Goal: Information Seeking & Learning: Learn about a topic

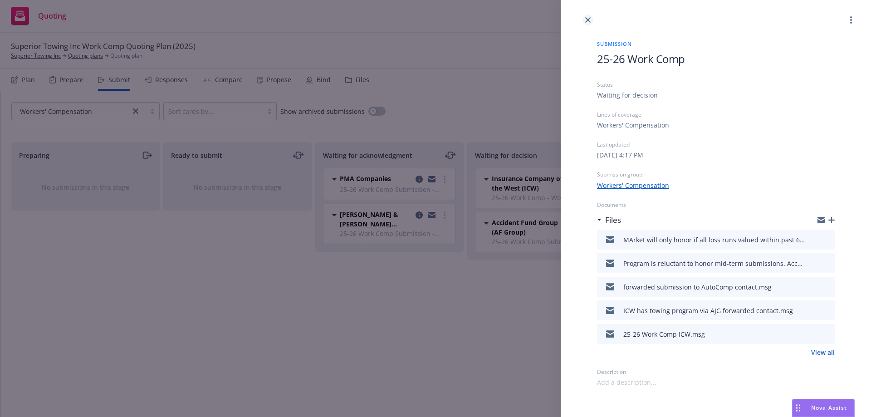
click at [590, 18] on icon "close" at bounding box center [587, 19] width 5 height 5
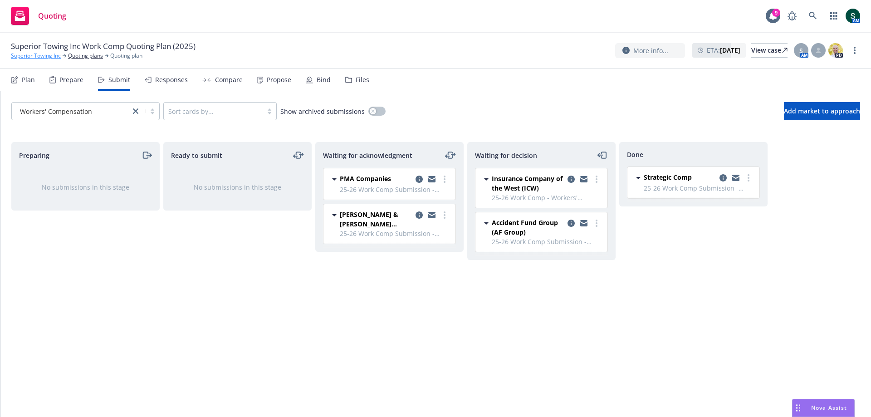
click at [38, 58] on link "Superior Towing Inc" at bounding box center [36, 56] width 50 height 8
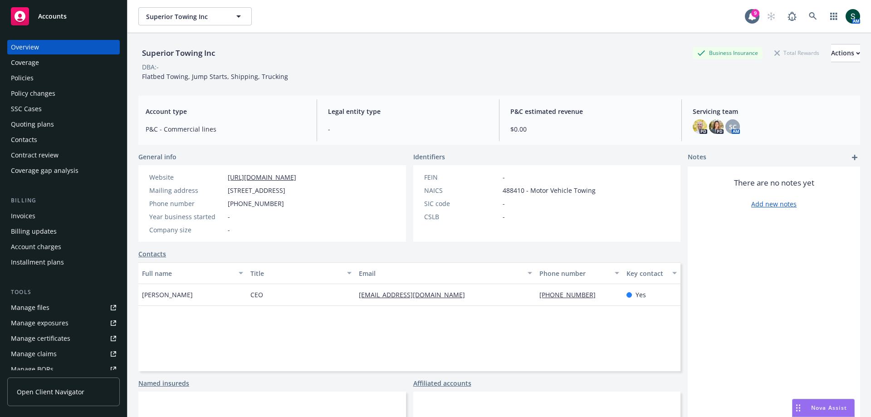
click at [27, 79] on div "Policies" at bounding box center [22, 78] width 23 height 15
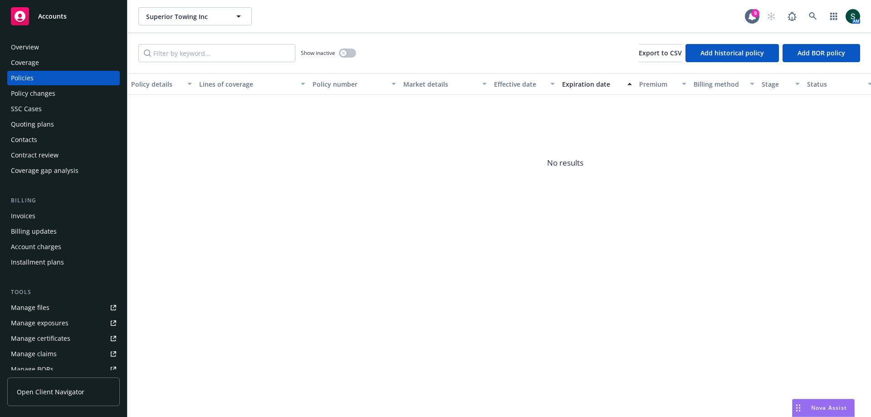
click at [46, 15] on span "Accounts" at bounding box center [52, 16] width 29 height 7
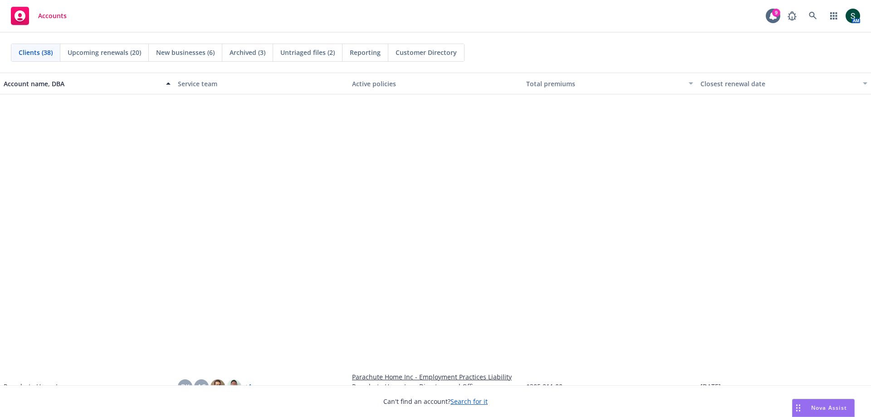
scroll to position [953, 0]
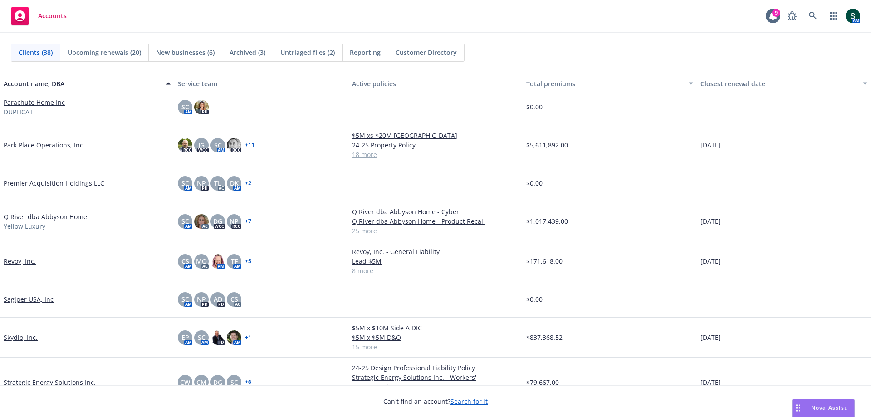
click at [26, 338] on link "Skydio, Inc." at bounding box center [21, 338] width 34 height 10
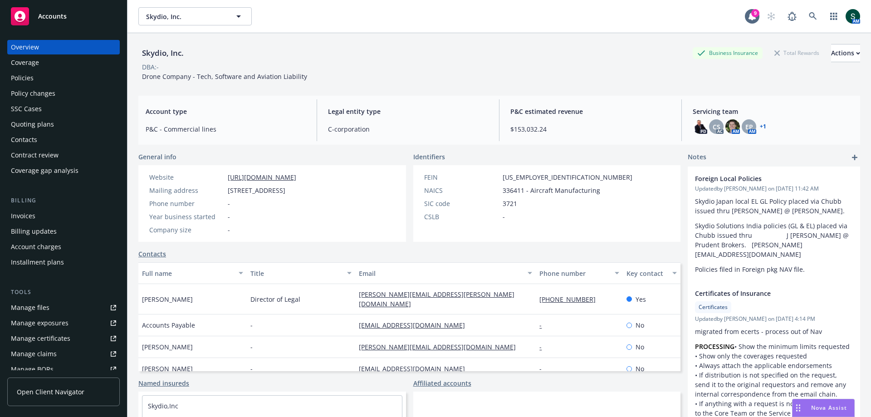
click at [26, 78] on div "Policies" at bounding box center [22, 78] width 23 height 15
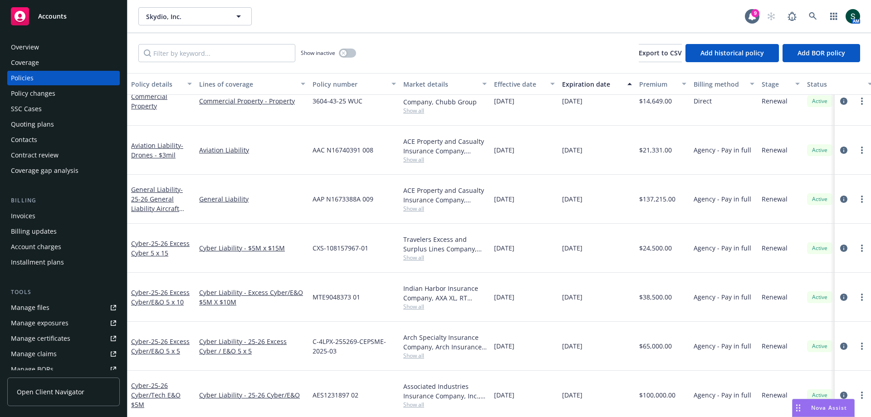
scroll to position [318, 0]
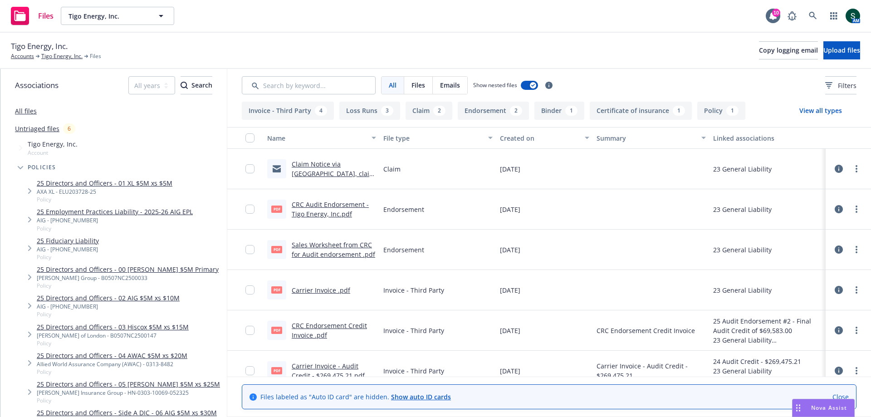
scroll to position [45, 0]
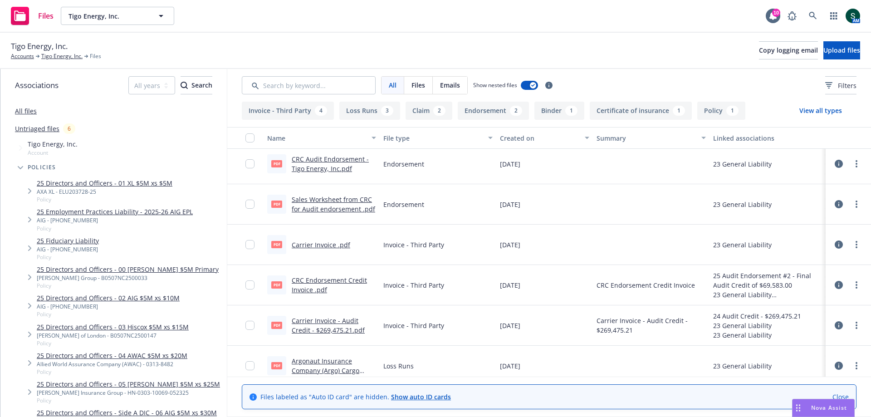
click at [312, 332] on link "Carrier Invoice - Audit Credit - $269,475.21.pdf" at bounding box center [328, 325] width 73 height 18
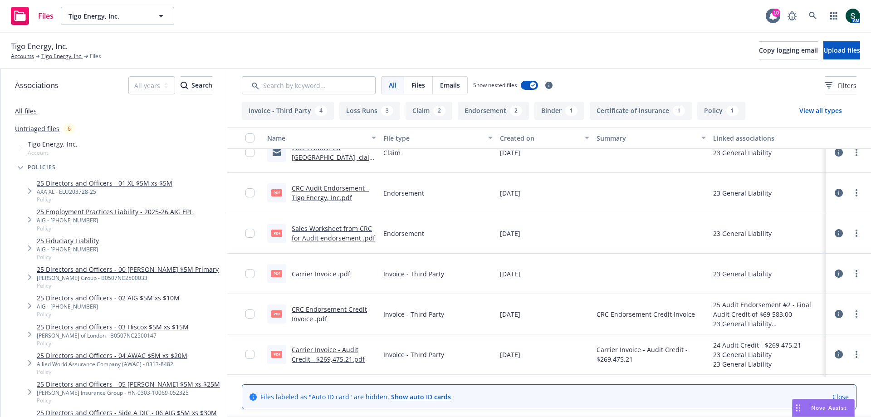
scroll to position [0, 0]
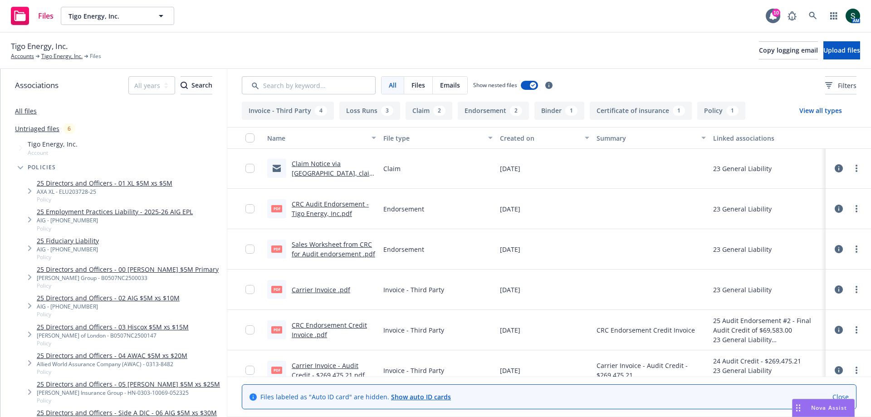
click at [324, 202] on link "CRC Audit Endorsement - Tigo Energy, Inc.pdf" at bounding box center [330, 209] width 77 height 18
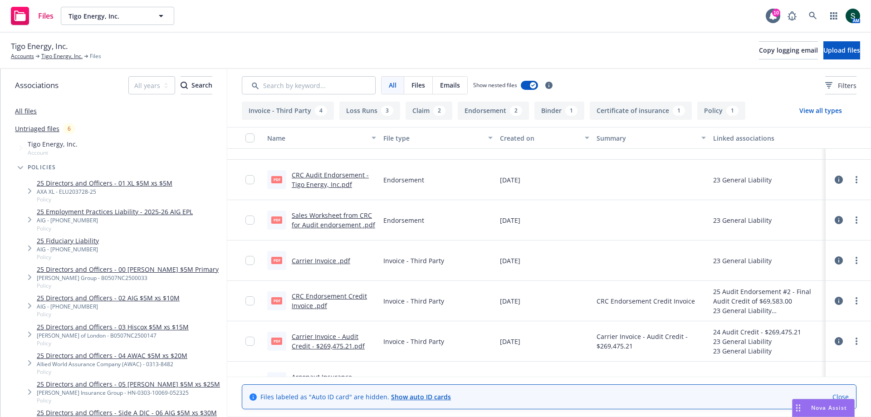
scroll to position [45, 0]
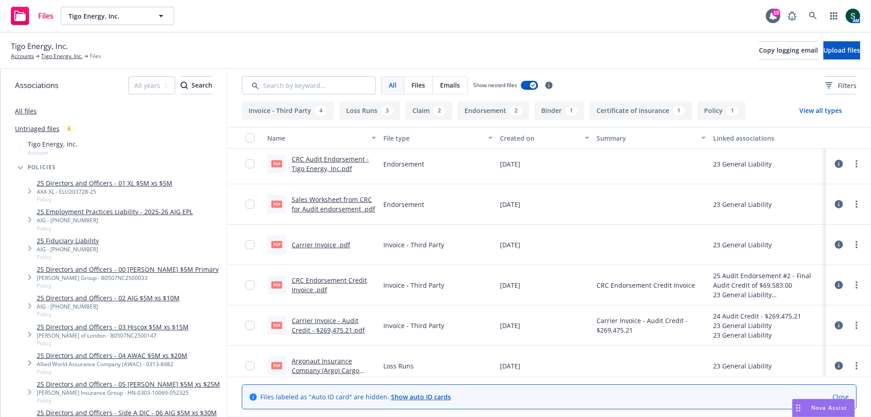
click at [308, 326] on link "Carrier Invoice - Audit Credit - $269,475.21.pdf" at bounding box center [328, 325] width 73 height 18
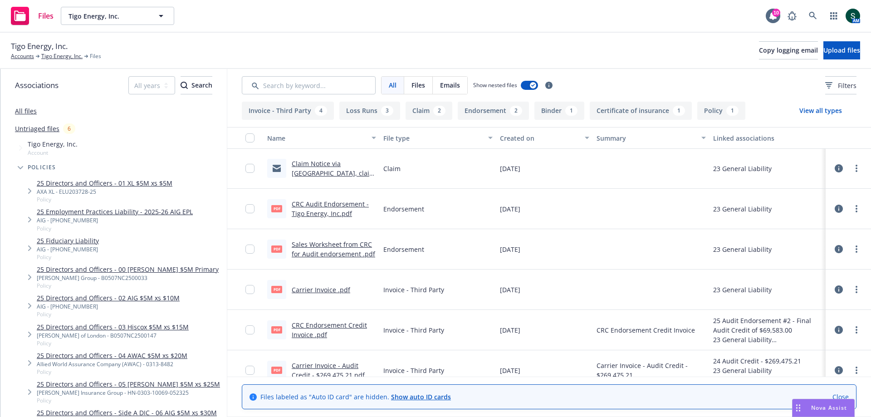
scroll to position [0, 0]
click at [323, 247] on link "Sales Worksheet from CRC for Audit endorsement .pdf" at bounding box center [333, 249] width 83 height 18
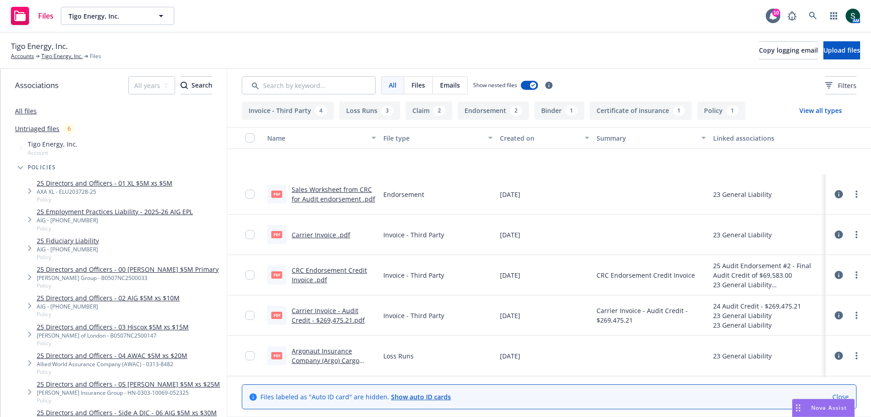
scroll to position [46, 0]
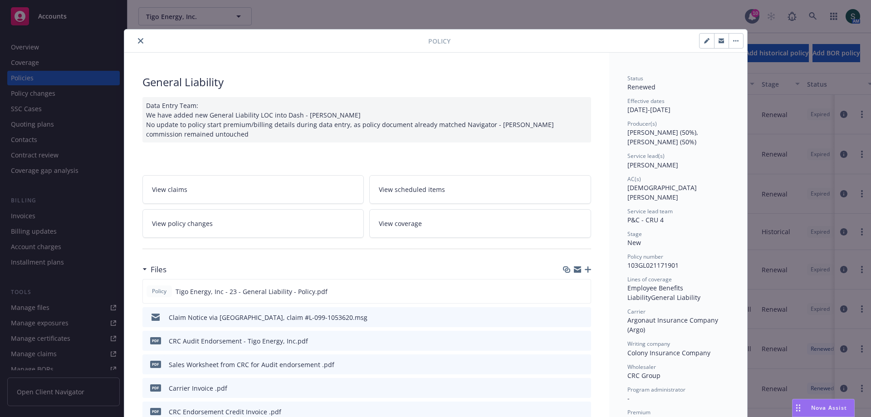
click at [138, 40] on icon "close" at bounding box center [140, 40] width 5 height 5
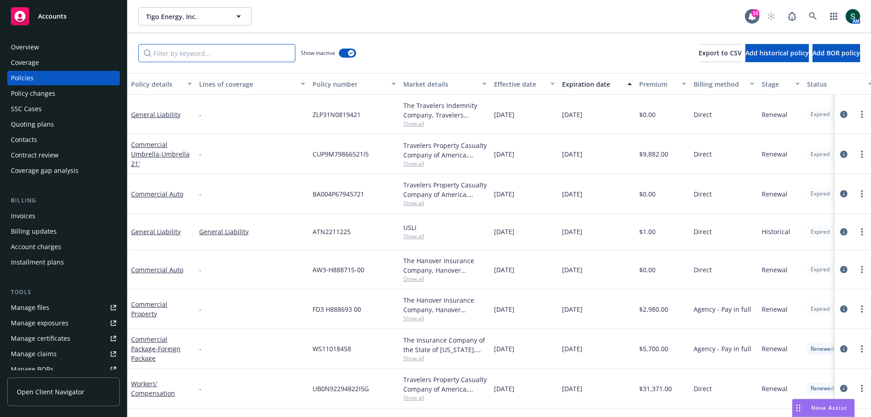
click at [214, 47] on input "Filter by keyword..." at bounding box center [216, 53] width 157 height 18
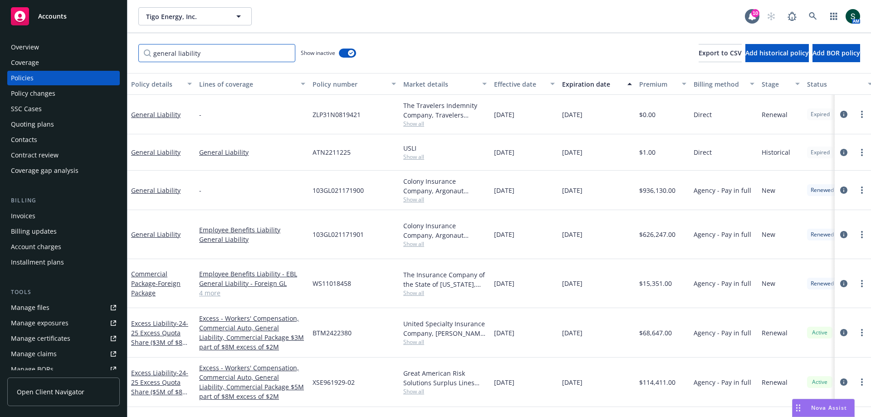
type input "general liability"
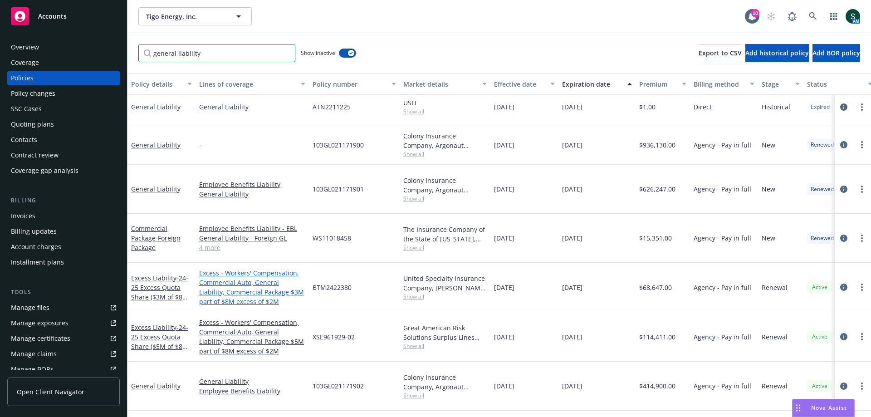
scroll to position [80, 0]
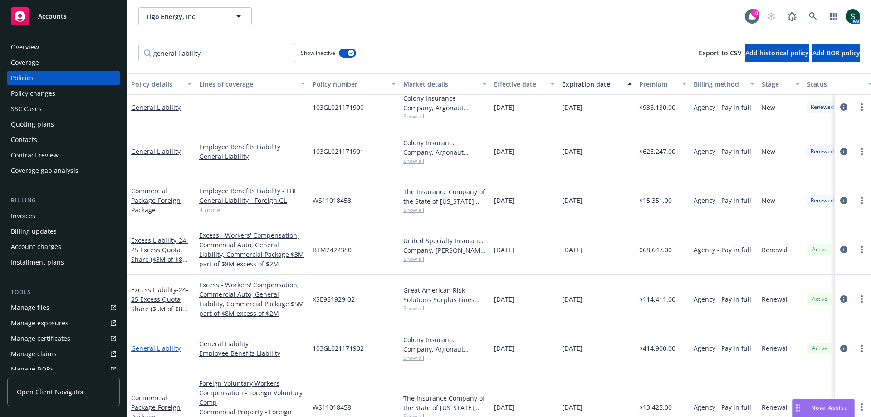
click at [161, 344] on link "General Liability" at bounding box center [155, 348] width 49 height 9
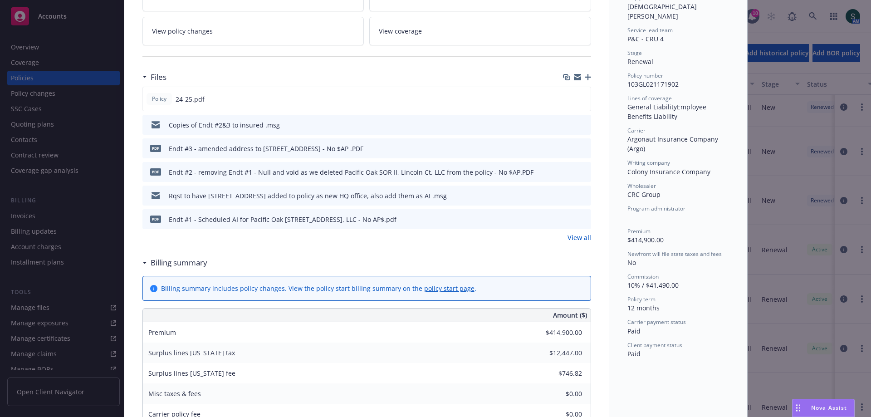
scroll to position [181, 0]
click at [582, 169] on icon "preview file" at bounding box center [582, 171] width 8 height 6
click at [580, 238] on link "View all" at bounding box center [580, 237] width 24 height 10
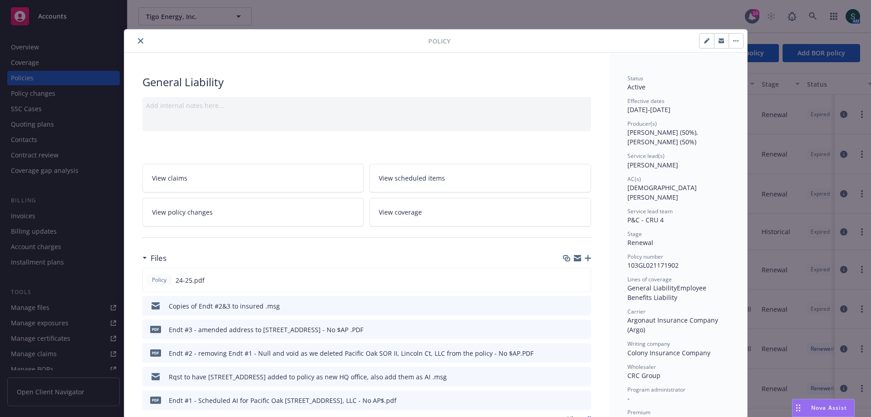
click at [138, 39] on icon "close" at bounding box center [140, 40] width 5 height 5
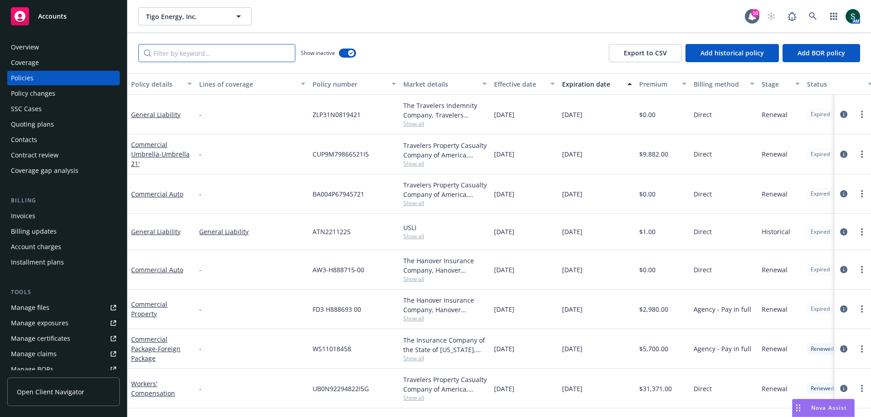
click at [207, 46] on input "Filter by keyword..." at bounding box center [216, 53] width 157 height 18
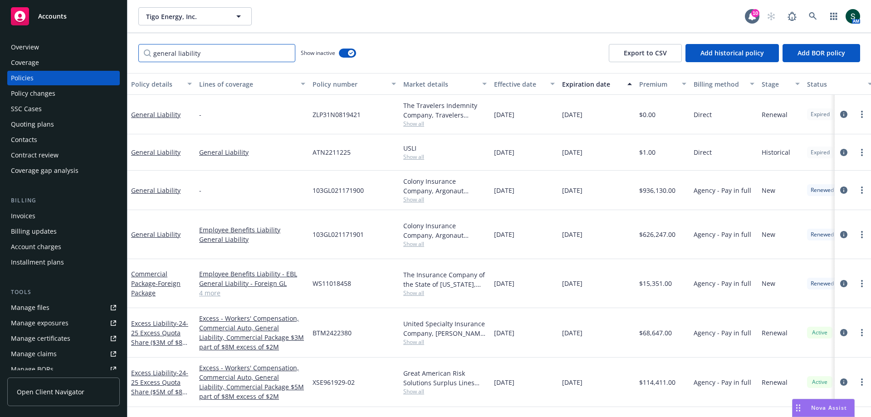
type input "general liability"
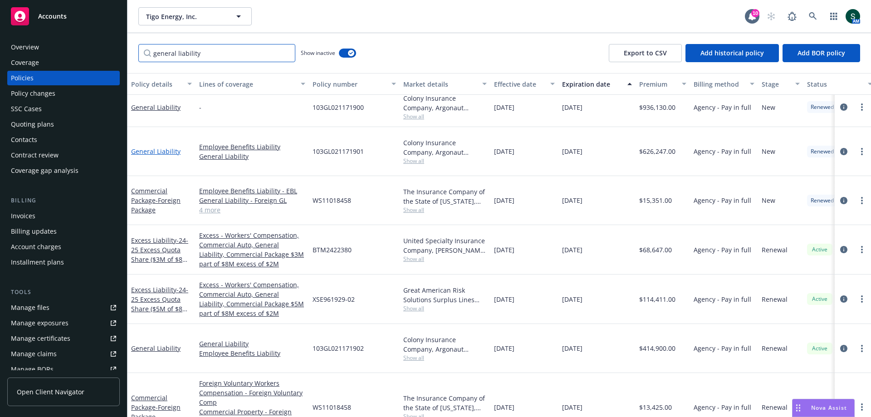
scroll to position [38, 0]
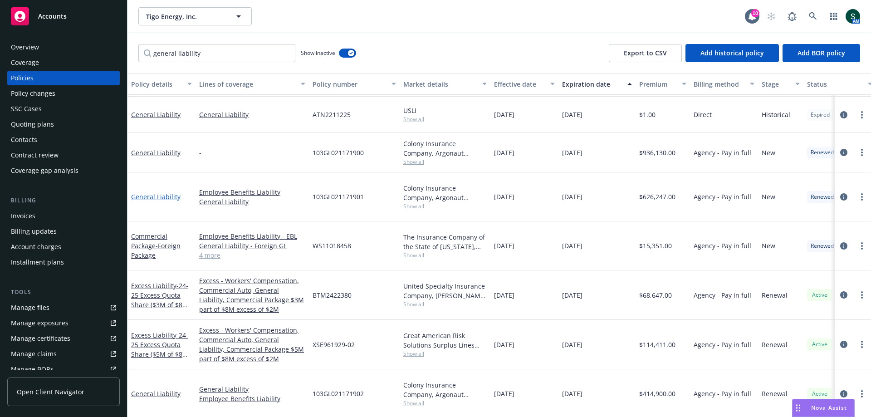
click at [153, 192] on link "General Liability" at bounding box center [155, 196] width 49 height 9
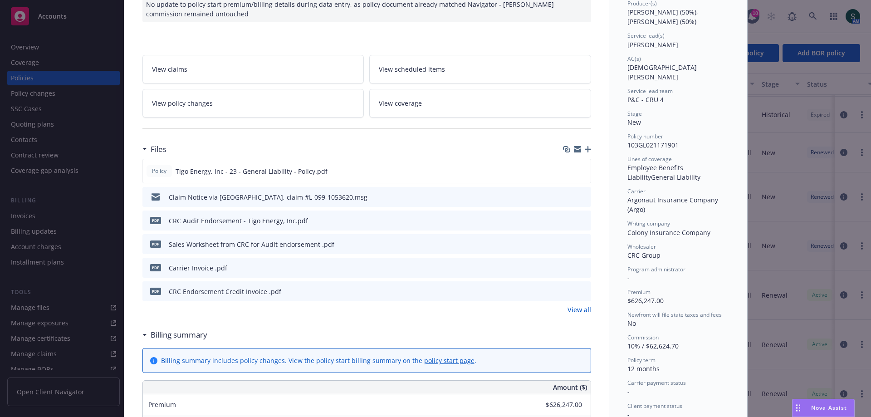
scroll to position [136, 0]
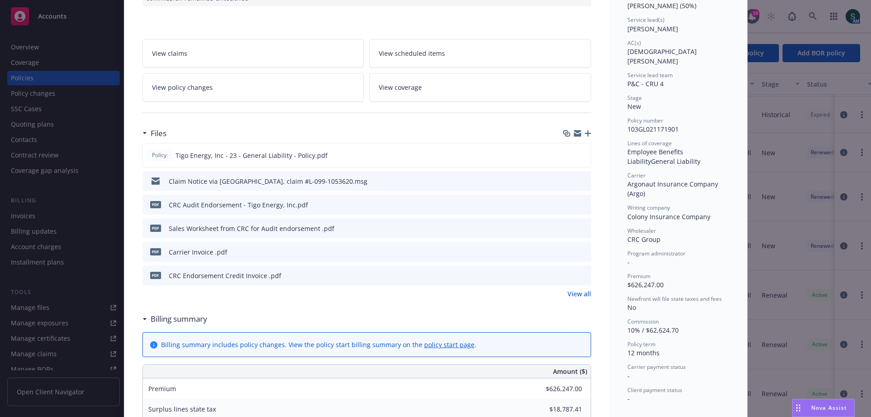
click at [581, 275] on icon "preview file" at bounding box center [582, 275] width 8 height 6
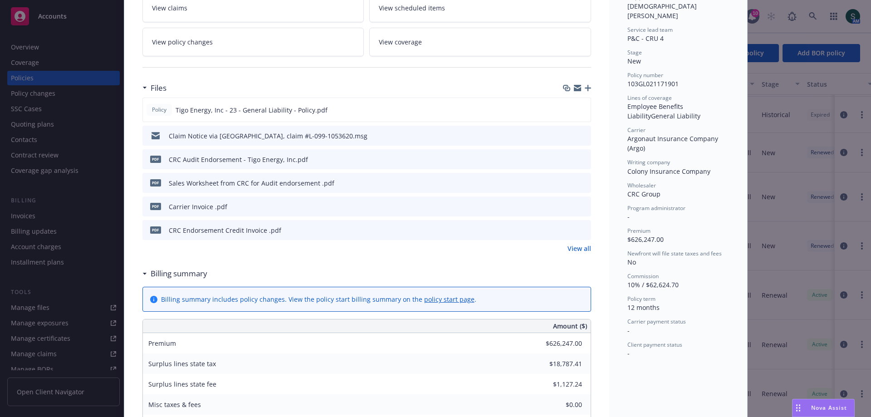
click at [581, 250] on link "View all" at bounding box center [580, 249] width 24 height 10
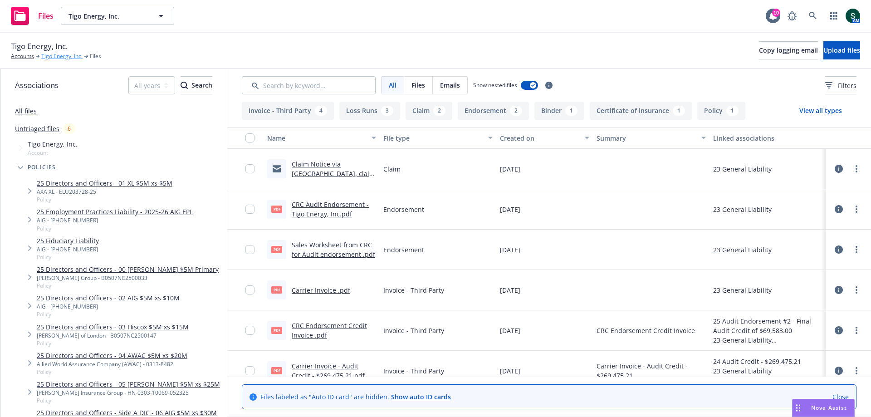
click at [51, 58] on link "Tigo Energy, Inc." at bounding box center [61, 56] width 41 height 8
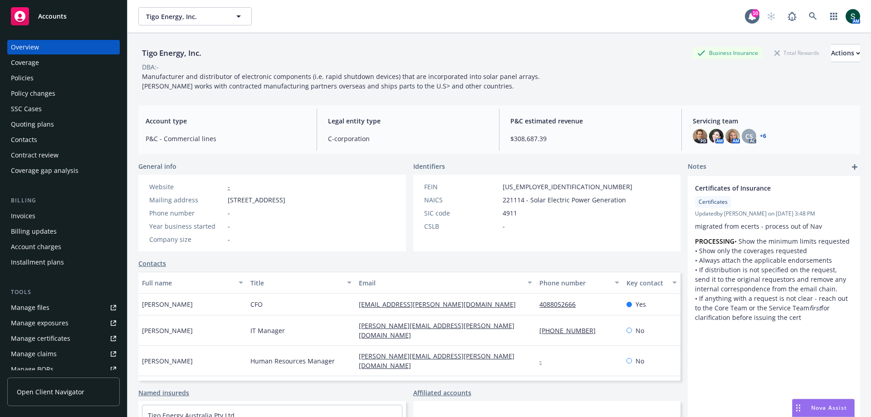
click at [25, 75] on div "Policies" at bounding box center [22, 78] width 23 height 15
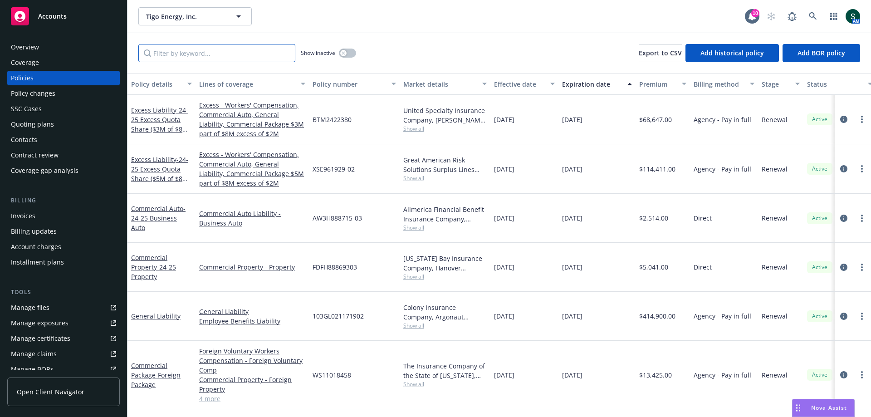
click at [194, 55] on input "Filter by keyword..." at bounding box center [216, 53] width 157 height 18
click at [347, 54] on button "button" at bounding box center [347, 53] width 17 height 9
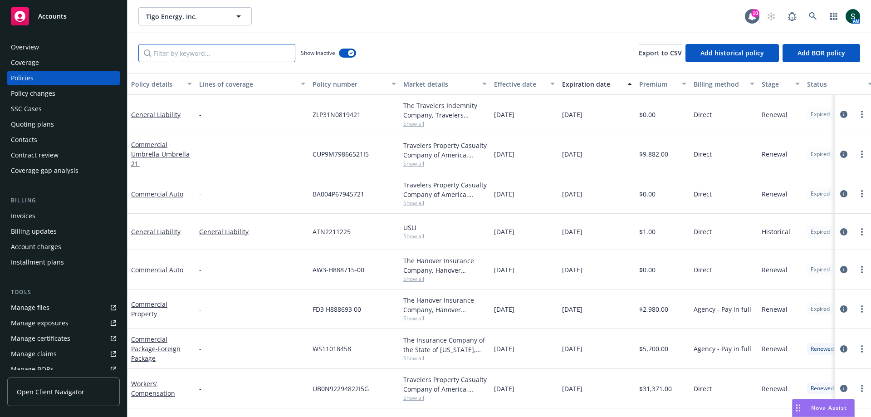
click at [166, 56] on input "Filter by keyword..." at bounding box center [216, 53] width 157 height 18
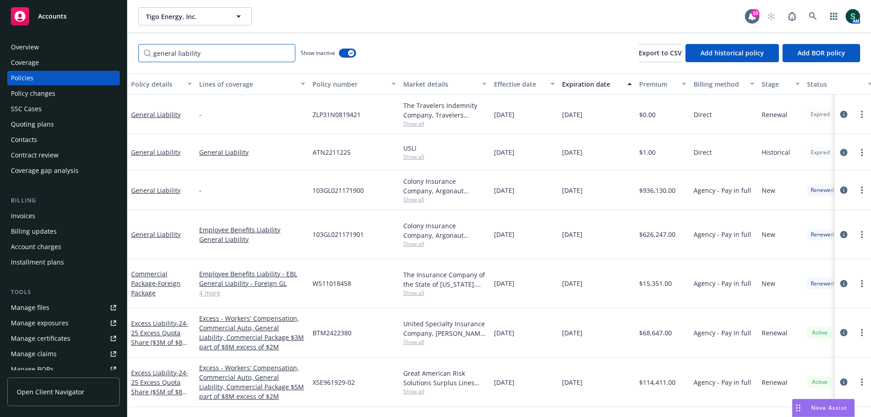
type input "general liability"
click at [155, 190] on link "General Liability" at bounding box center [155, 190] width 49 height 9
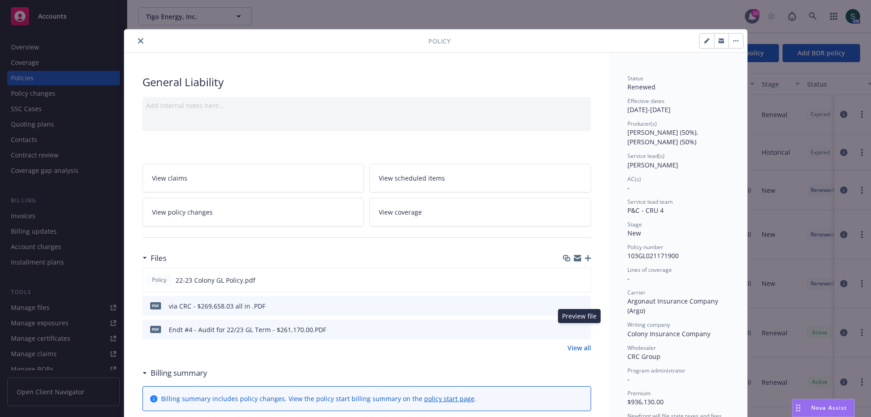
click at [579, 331] on icon "preview file" at bounding box center [582, 329] width 8 height 6
click at [138, 43] on icon "close" at bounding box center [140, 40] width 5 height 5
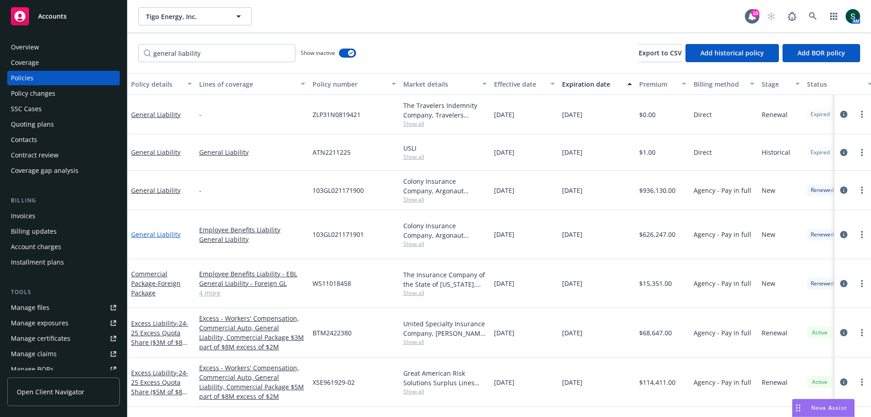
click at [169, 230] on link "General Liability" at bounding box center [155, 234] width 49 height 9
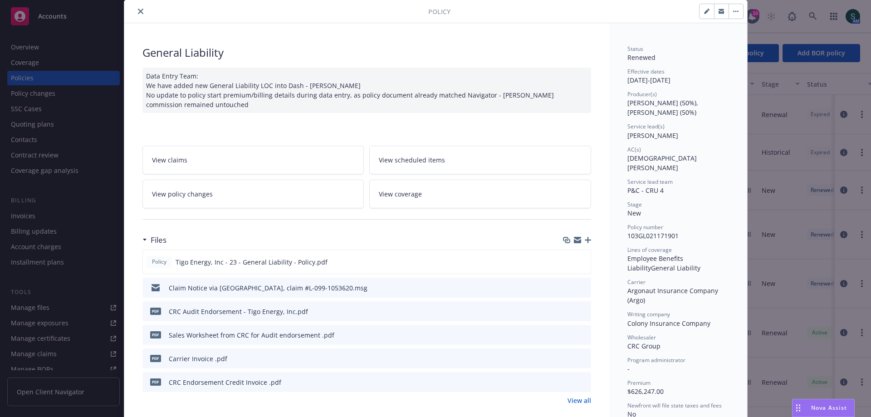
scroll to position [45, 0]
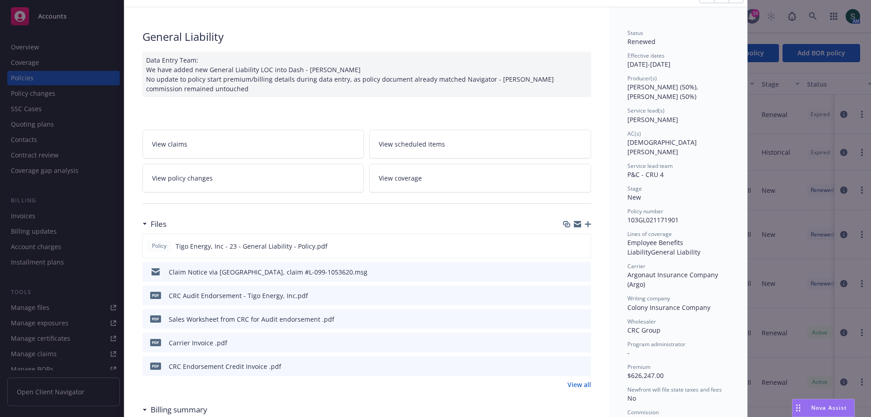
click at [573, 382] on link "View all" at bounding box center [580, 385] width 24 height 10
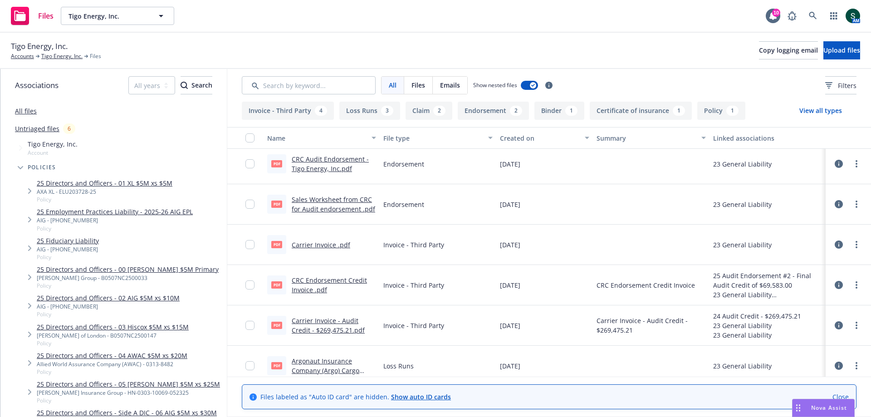
scroll to position [91, 0]
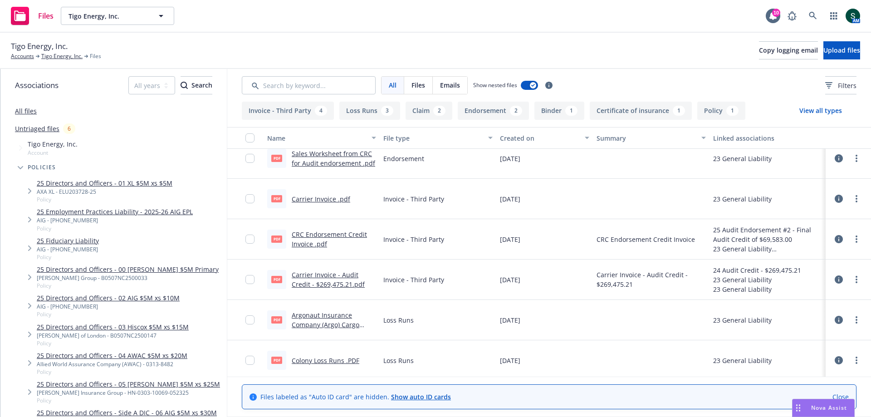
click at [313, 279] on link "Carrier Invoice - Audit Credit - $269,475.21.pdf" at bounding box center [328, 279] width 73 height 18
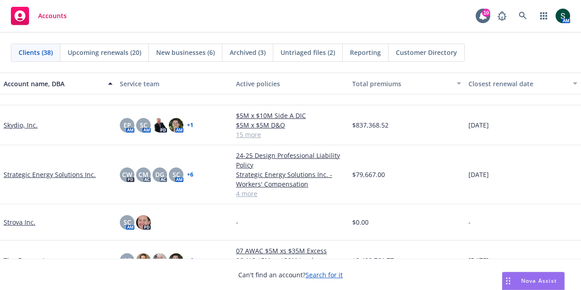
scroll to position [1179, 0]
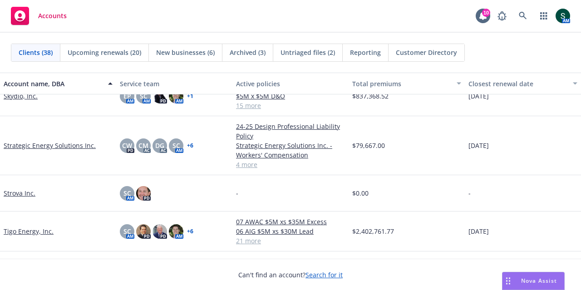
click at [19, 231] on link "Tigo Energy, Inc." at bounding box center [29, 231] width 50 height 10
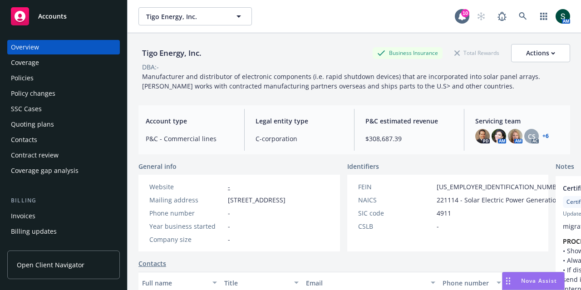
click at [33, 83] on div "Policies" at bounding box center [22, 78] width 23 height 15
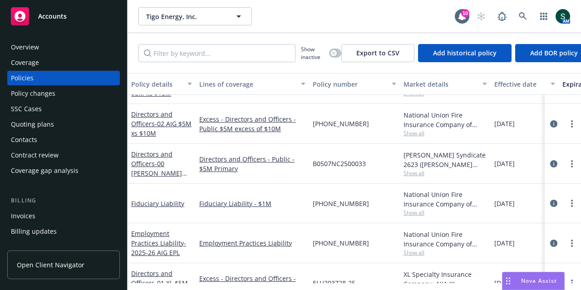
scroll to position [544, 0]
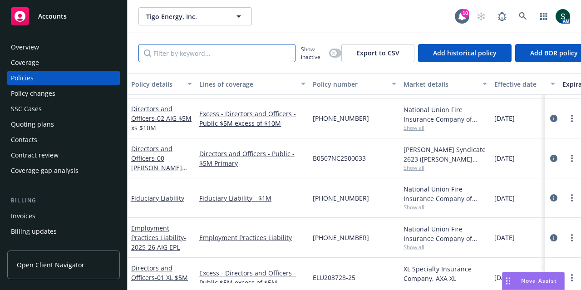
click at [198, 57] on input "Filter by keyword..." at bounding box center [216, 53] width 157 height 18
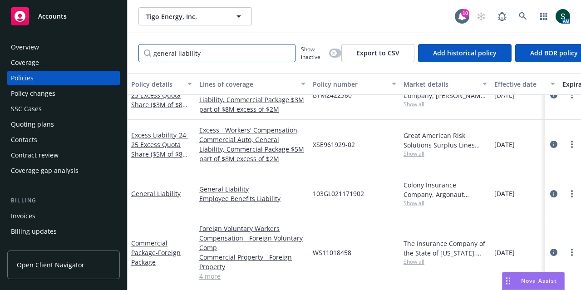
scroll to position [0, 0]
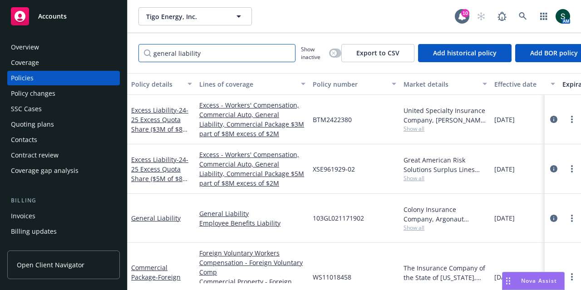
type input "general liability"
click at [335, 54] on div "button" at bounding box center [333, 53] width 6 height 6
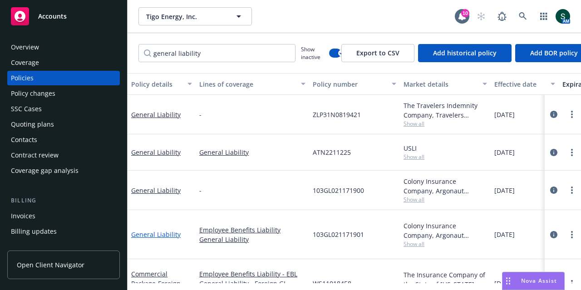
click at [156, 230] on link "General Liability" at bounding box center [155, 234] width 49 height 9
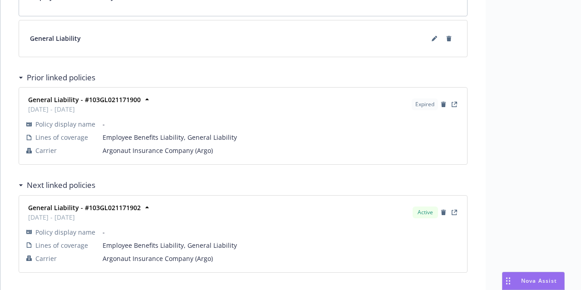
scroll to position [936, 0]
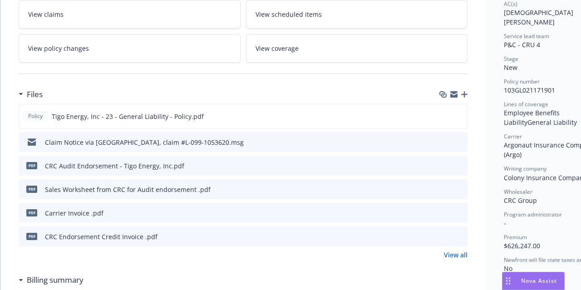
scroll to position [181, 0]
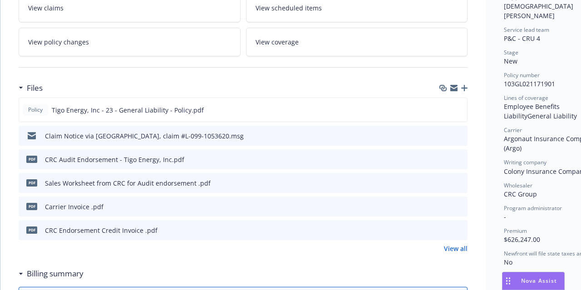
click at [460, 204] on icon "preview file" at bounding box center [459, 206] width 8 height 6
click at [461, 156] on icon "preview file" at bounding box center [459, 159] width 8 height 6
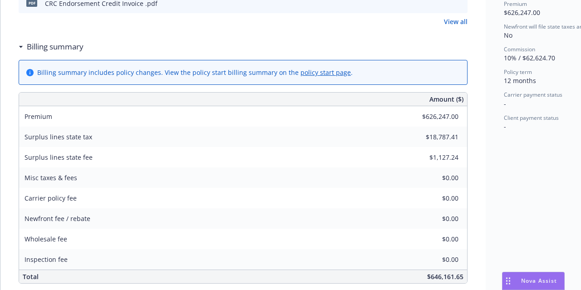
scroll to position [227, 0]
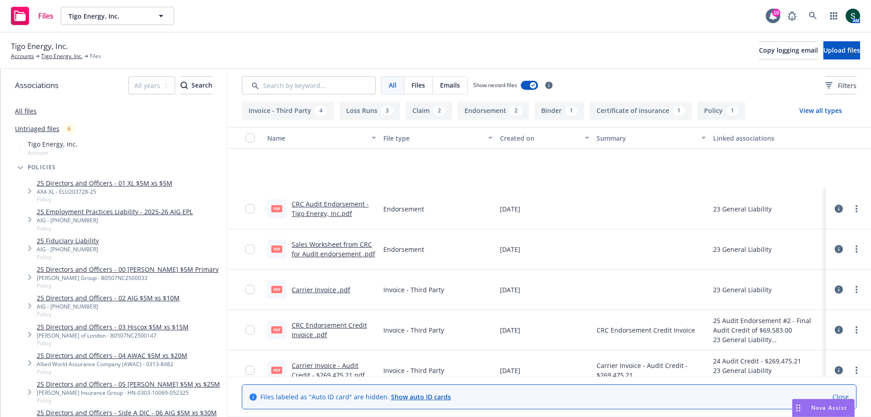
scroll to position [91, 0]
